Goal: Transaction & Acquisition: Book appointment/travel/reservation

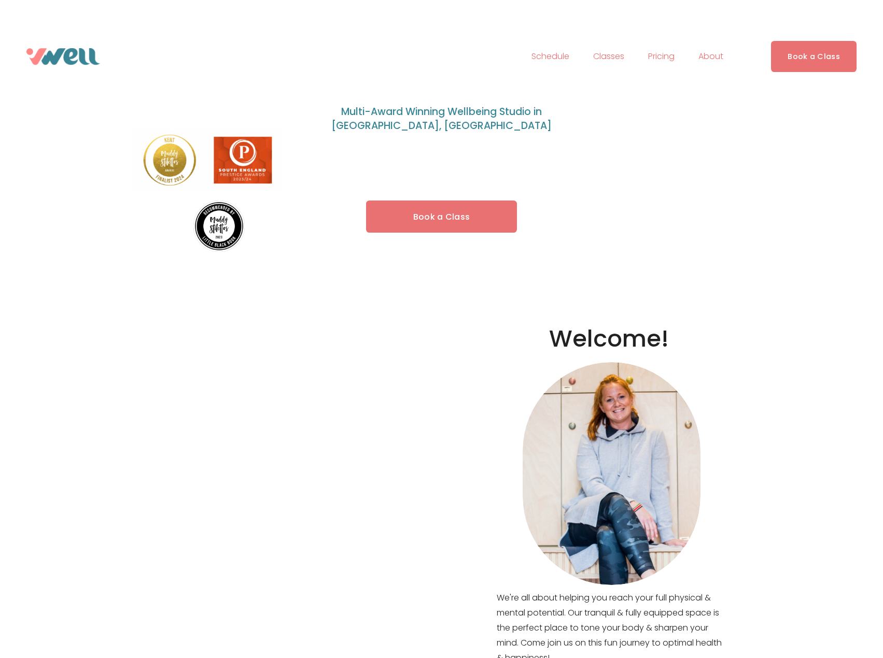
scroll to position [104, 0]
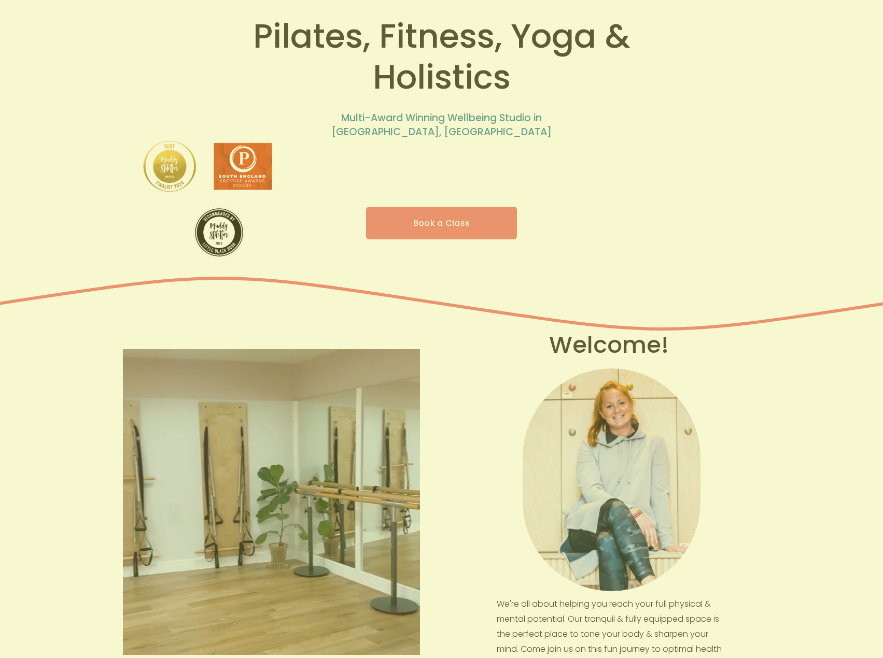
click at [474, 223] on h1 "🌊 New outdoor classes on [GEOGRAPHIC_DATA]! 🌊" at bounding box center [464, 224] width 295 height 102
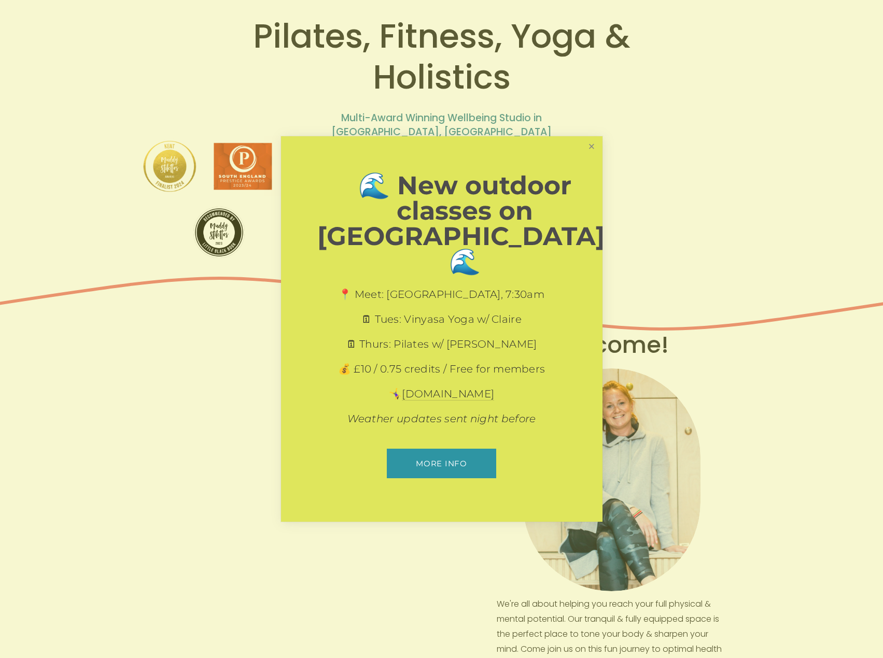
click at [588, 156] on link "Close" at bounding box center [591, 147] width 18 height 18
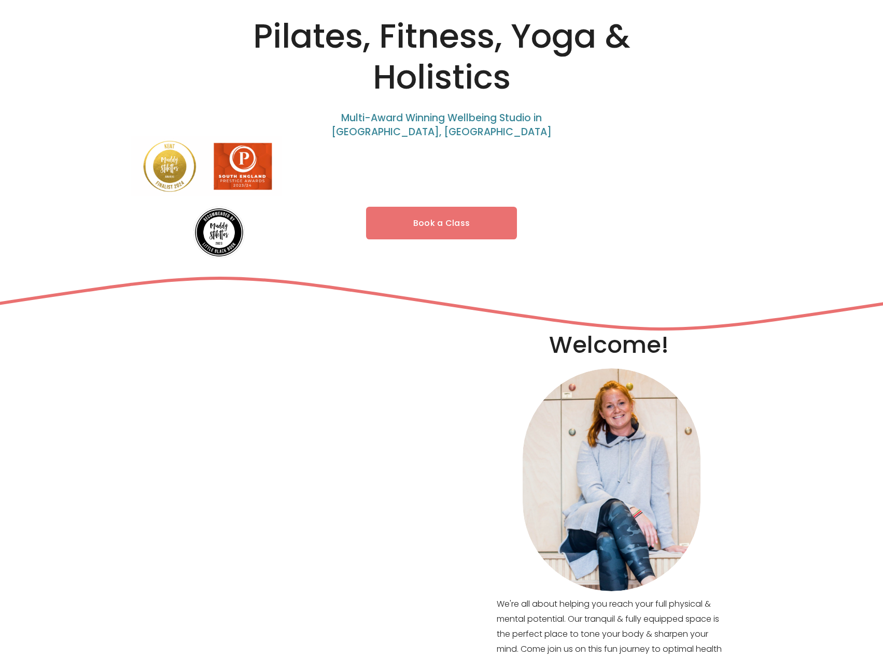
click at [466, 225] on link "Book a Class" at bounding box center [441, 223] width 151 height 33
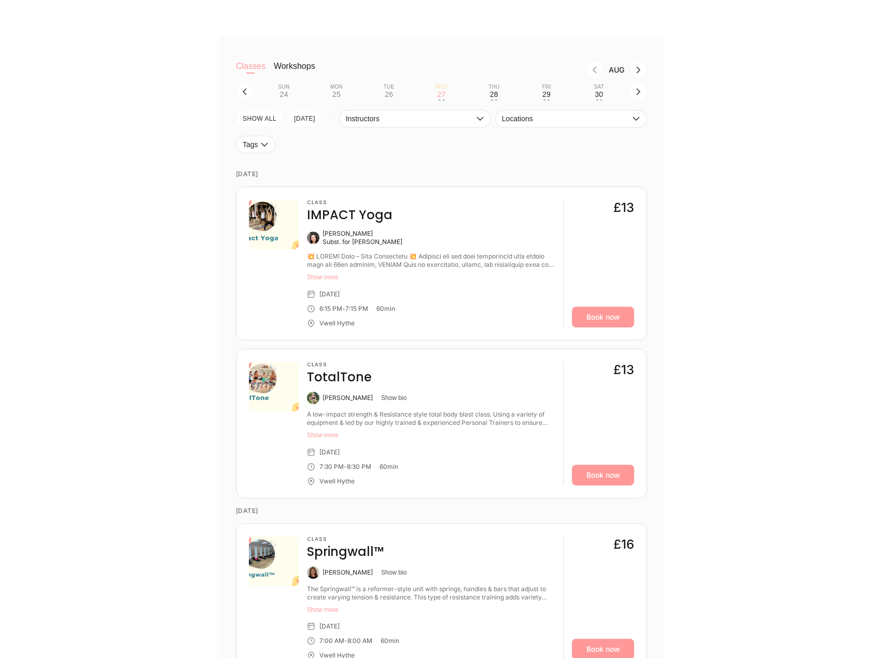
scroll to position [363, 0]
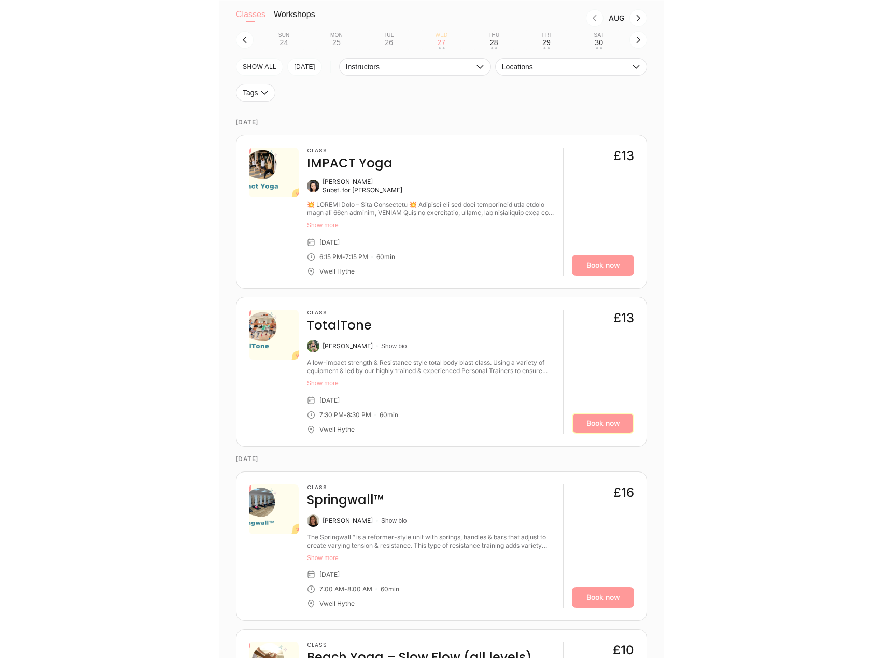
click at [593, 427] on link "Book now" at bounding box center [603, 423] width 62 height 21
